Goal: Task Accomplishment & Management: Complete application form

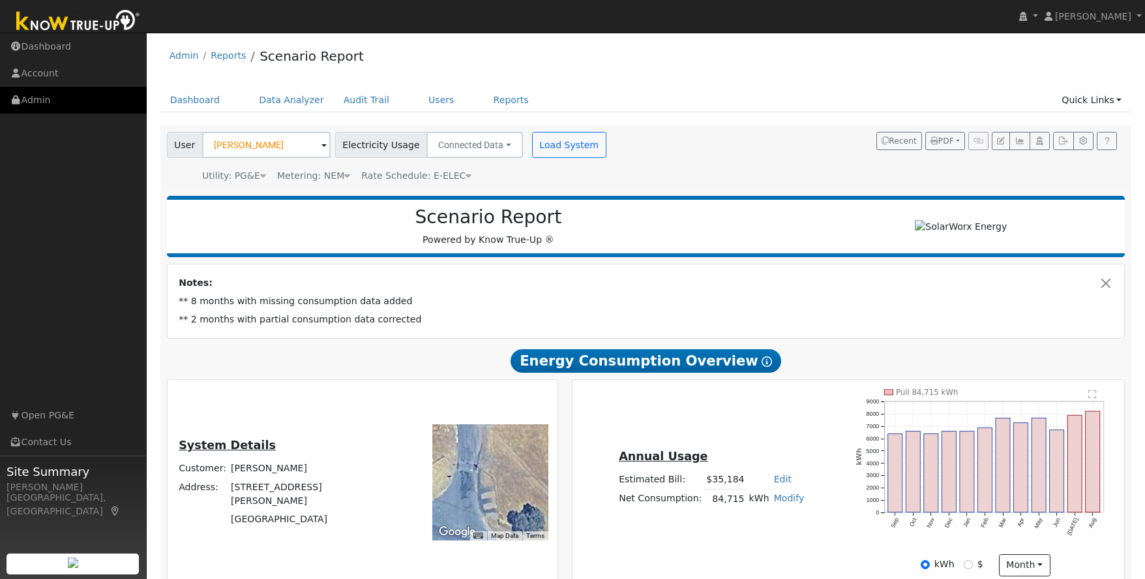
click at [26, 100] on link "Admin" at bounding box center [73, 100] width 147 height 27
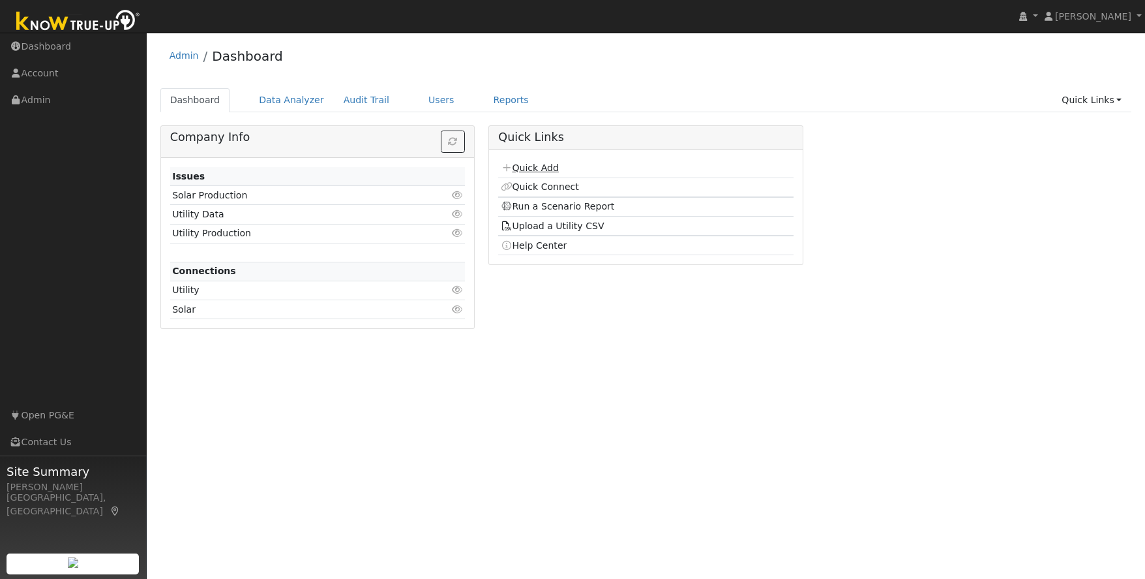
click at [545, 170] on link "Quick Add" at bounding box center [530, 167] width 58 height 10
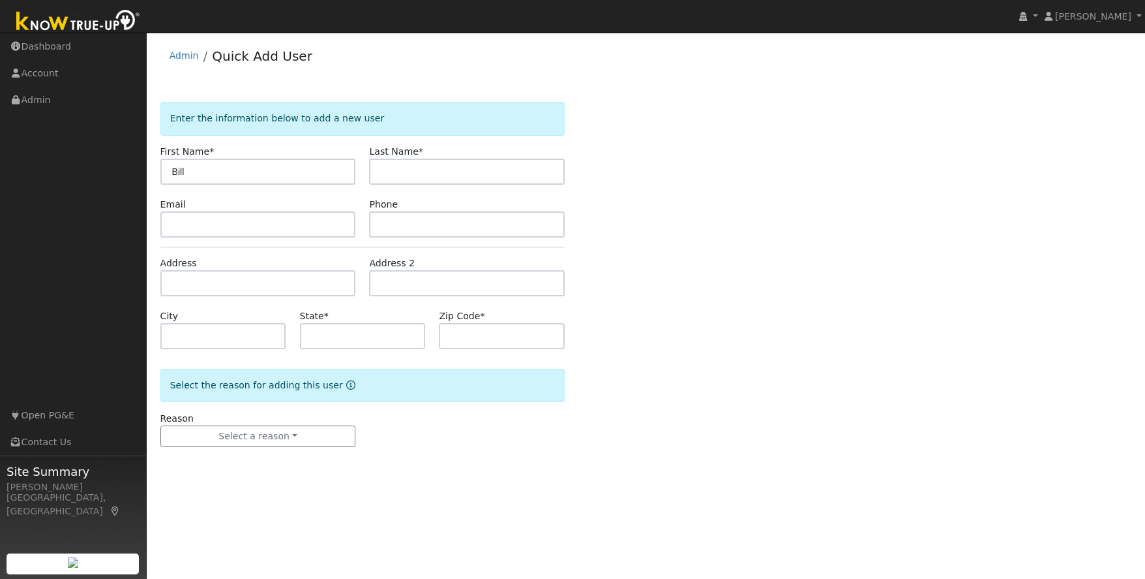
type input "Bill"
type input "Norton"
click at [185, 230] on input "text" at bounding box center [258, 224] width 196 height 26
type input "[EMAIL_ADDRESS][DOMAIN_NAME]"
type input "2096773474"
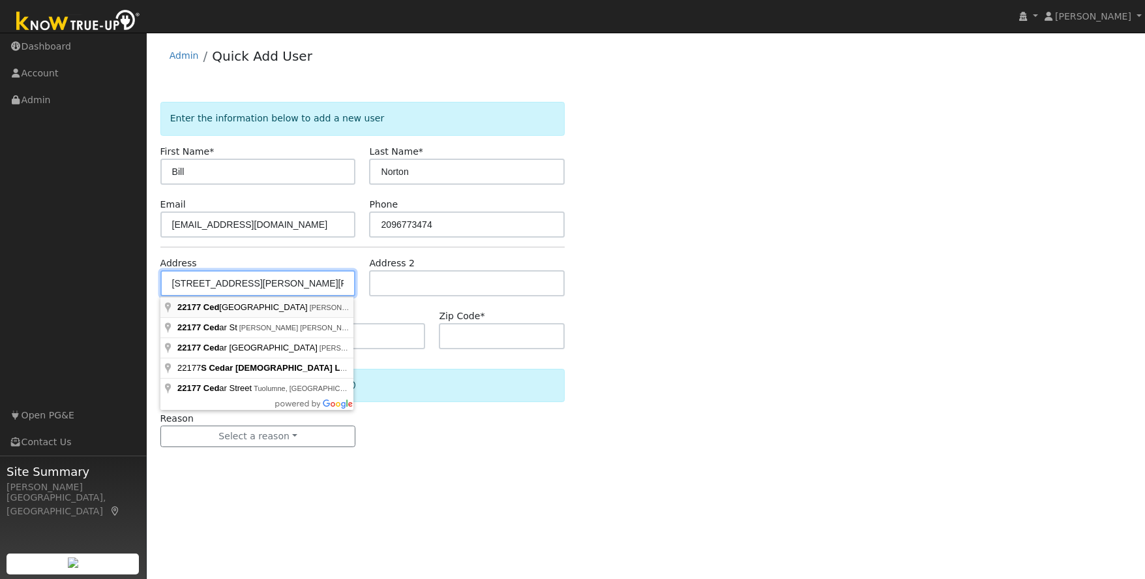
type input "[STREET_ADDRESS]"
type input "Twain Harte"
type input "CA"
type input "95383"
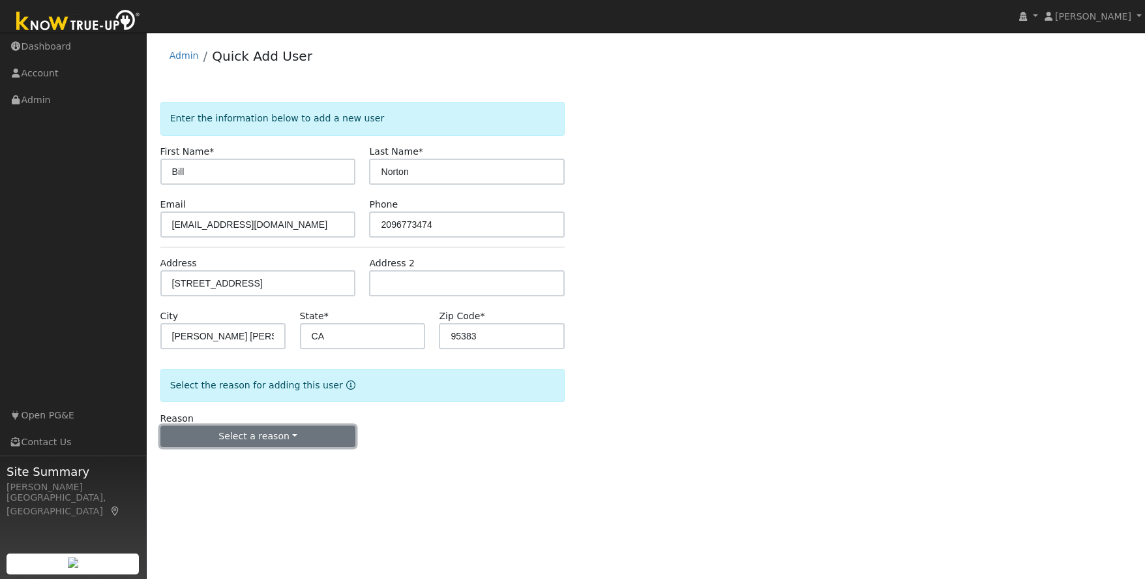
click at [252, 431] on button "Select a reason" at bounding box center [258, 436] width 196 height 22
click at [202, 459] on link "New lead" at bounding box center [233, 463] width 144 height 18
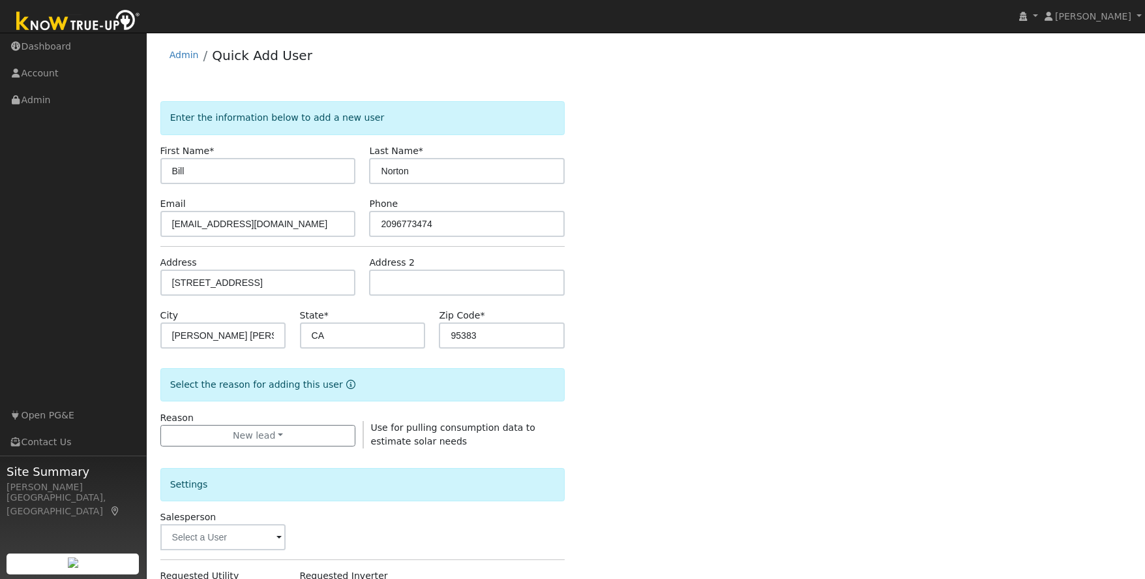
scroll to position [266, 0]
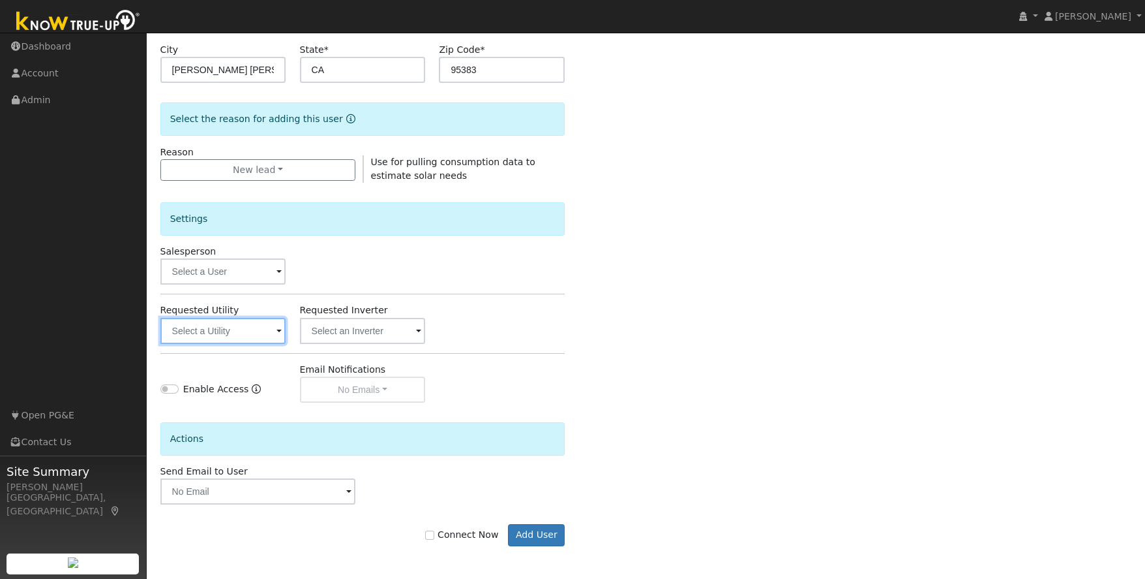
click at [219, 329] on input "text" at bounding box center [223, 331] width 126 height 26
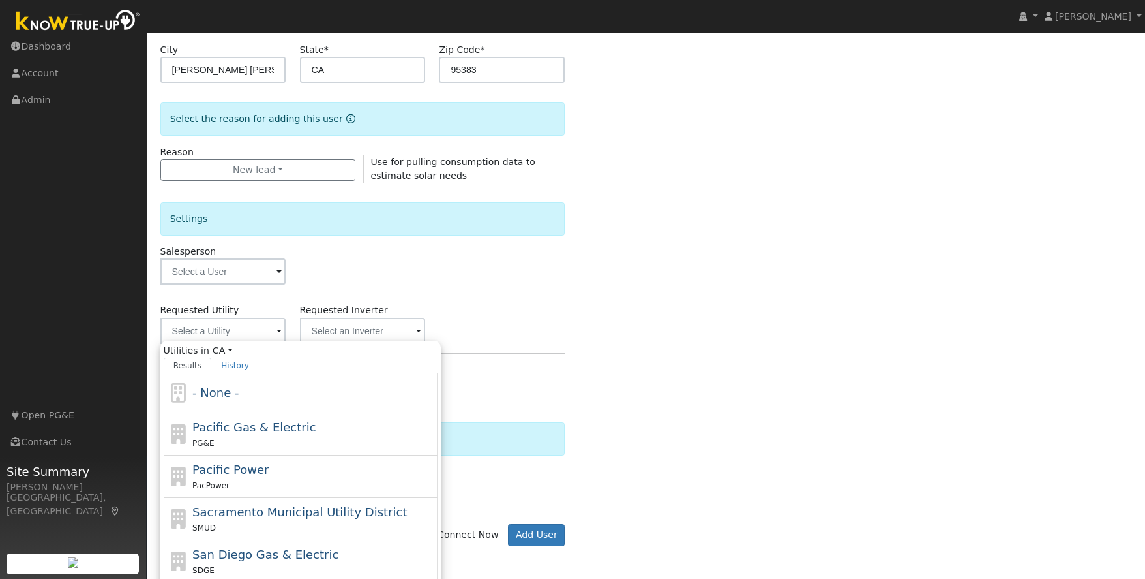
click at [295, 437] on div "PG&E" at bounding box center [313, 443] width 242 height 14
type input "Pacific Gas & Electric"
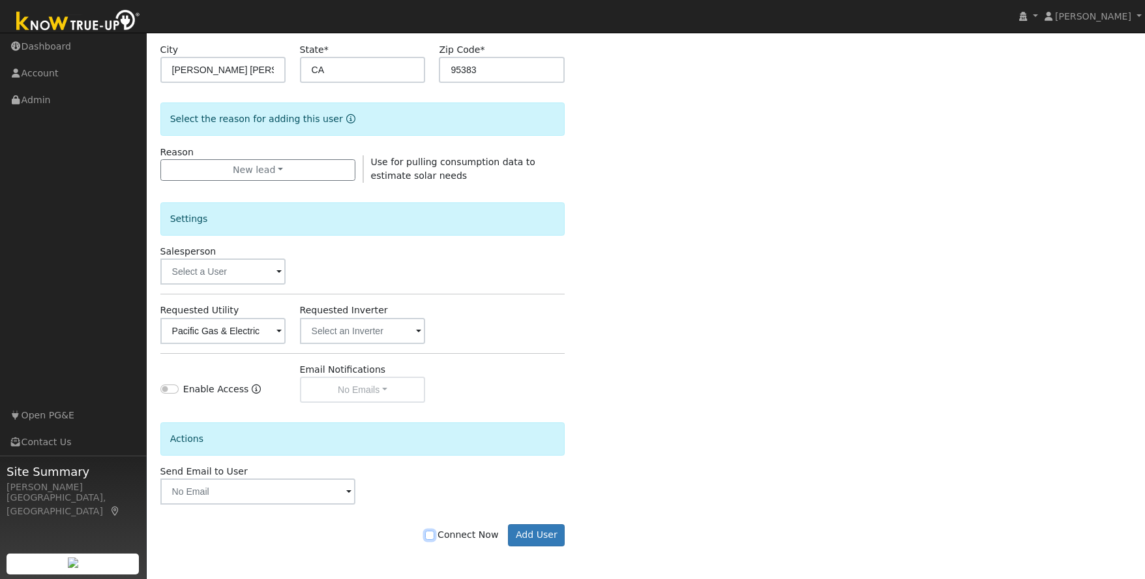
click at [434, 532] on input "Connect Now" at bounding box center [429, 534] width 9 height 9
checkbox input "true"
click at [526, 535] on button "Add User" at bounding box center [536, 535] width 57 height 22
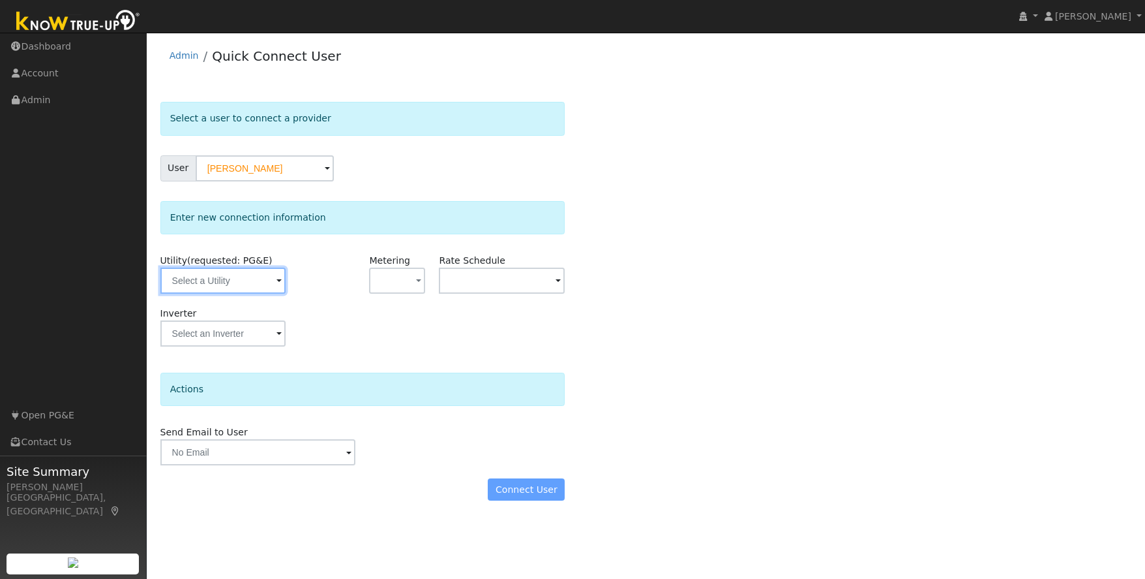
click at [245, 283] on input "text" at bounding box center [223, 280] width 126 height 26
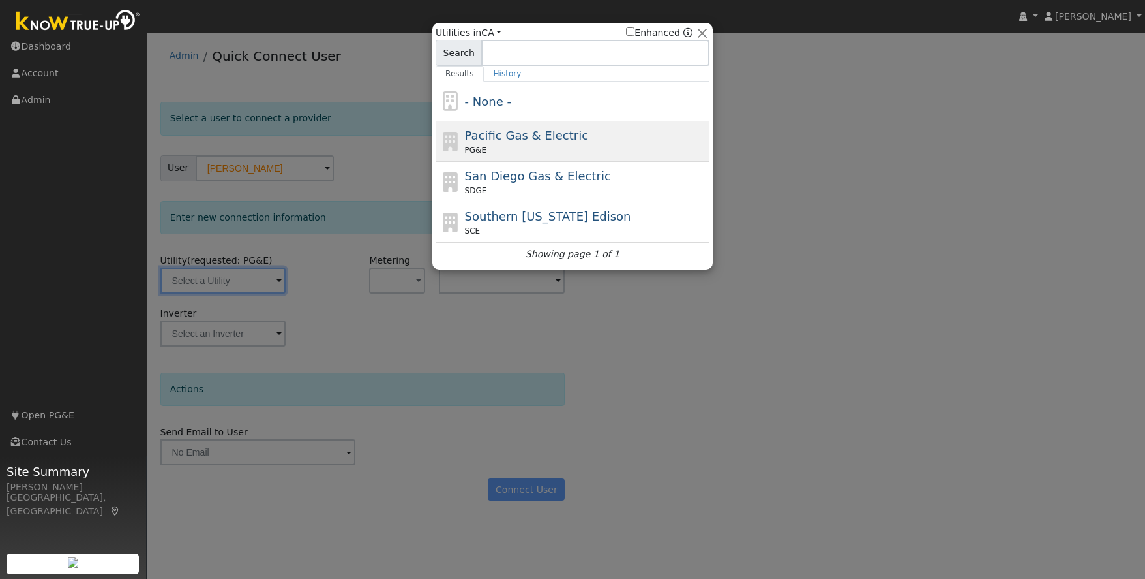
click at [623, 140] on div "Pacific Gas & Electric PG&E" at bounding box center [586, 141] width 242 height 29
type input "PG&E"
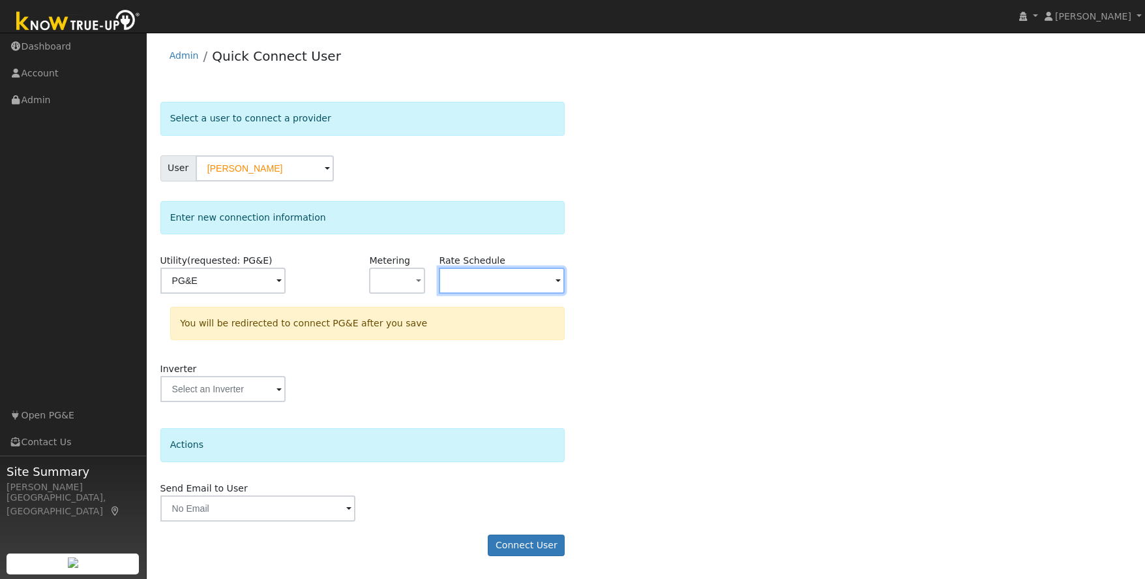
click at [518, 275] on input "text" at bounding box center [502, 280] width 126 height 26
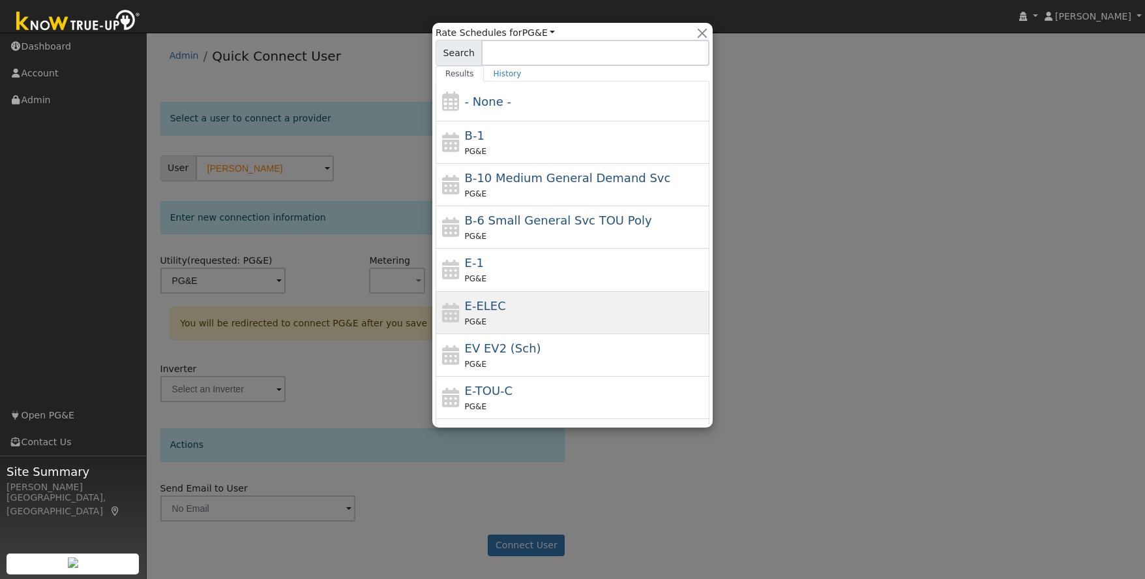
click at [505, 311] on div "E-ELEC PG&E" at bounding box center [586, 312] width 242 height 31
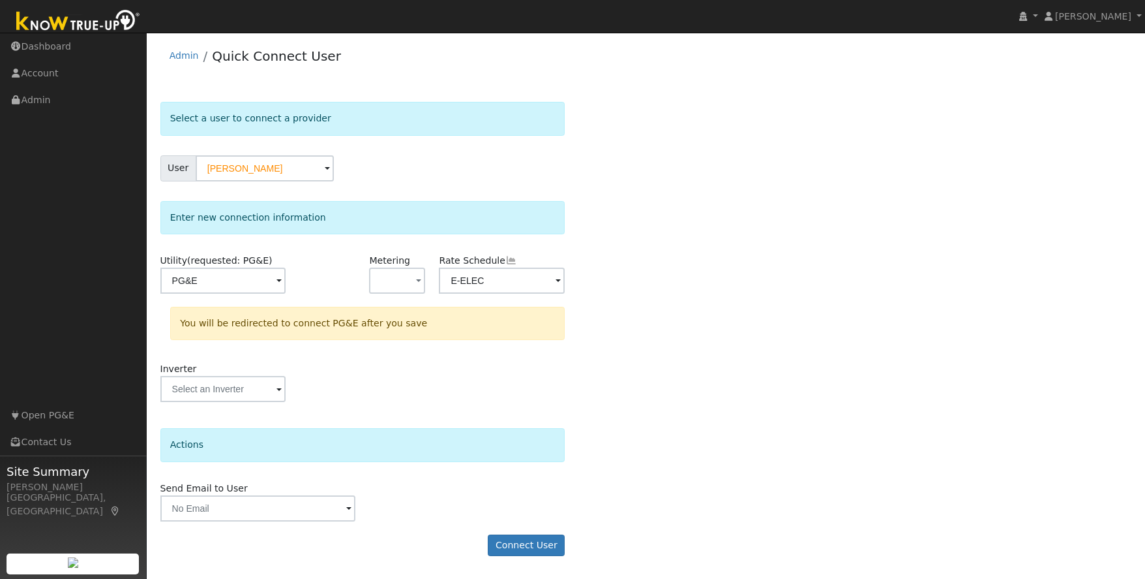
type input "E-ELEC"
click at [661, 436] on div "Select a user to connect a provider User Bill Norton Account Default Account De…" at bounding box center [646, 335] width 972 height 467
click at [528, 547] on button "Connect User" at bounding box center [526, 545] width 77 height 22
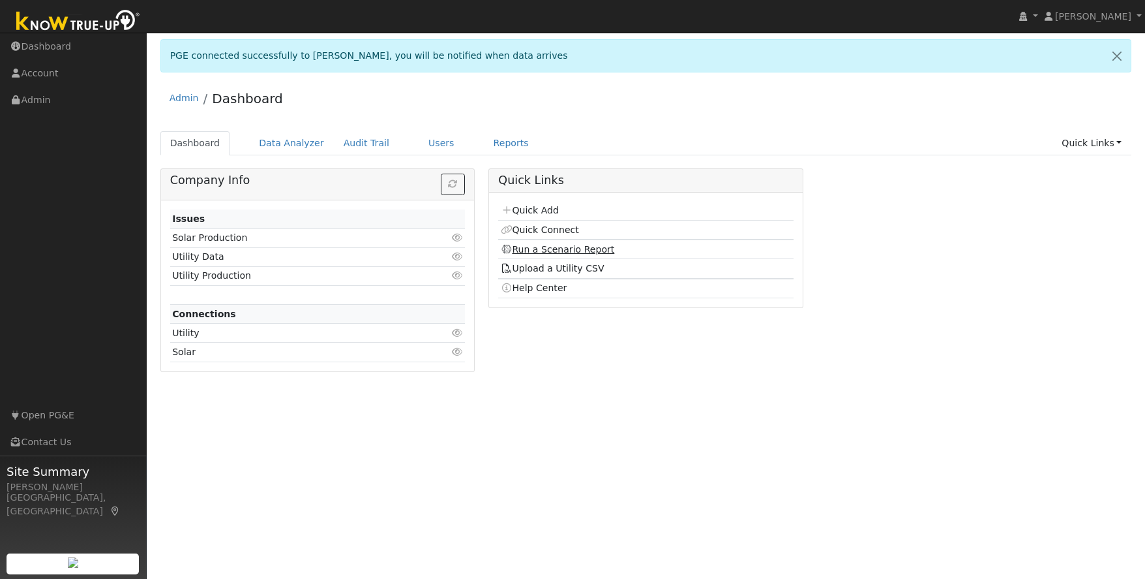
click at [564, 252] on link "Run a Scenario Report" at bounding box center [558, 249] width 114 height 10
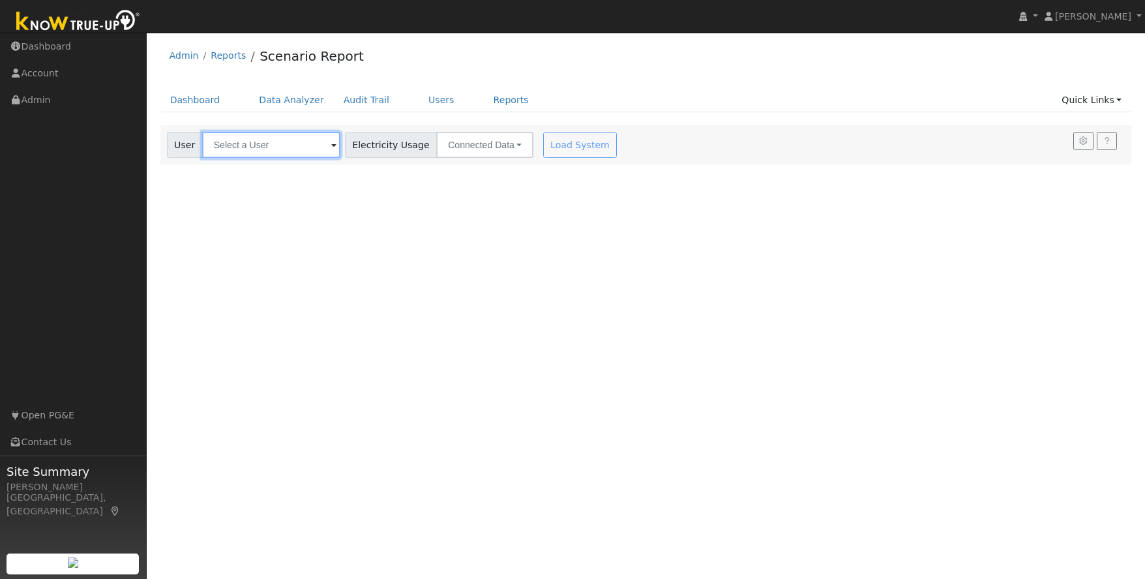
click at [226, 147] on input "text" at bounding box center [271, 145] width 138 height 26
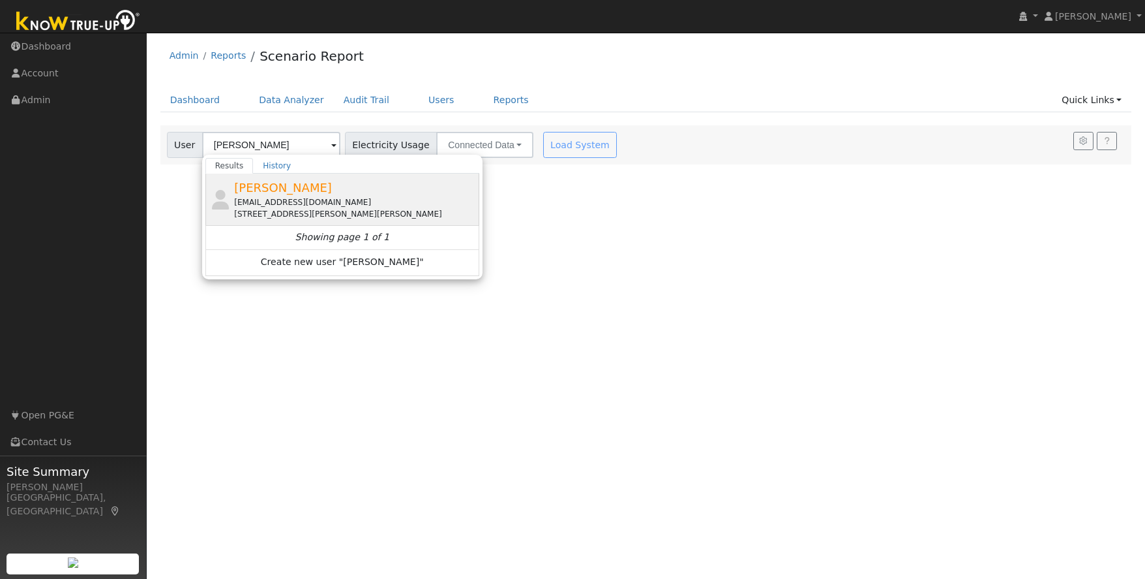
click at [267, 208] on div "[STREET_ADDRESS][PERSON_NAME][PERSON_NAME]" at bounding box center [355, 214] width 242 height 12
type input "[PERSON_NAME]"
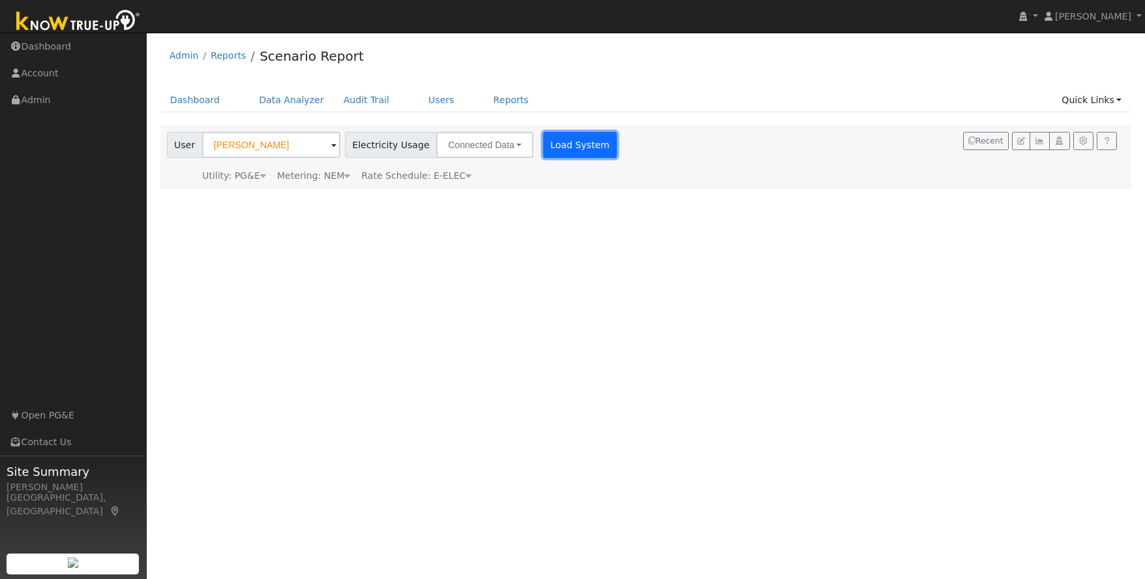
click at [550, 146] on button "Load System" at bounding box center [580, 145] width 74 height 26
